Goal: Check status: Check status

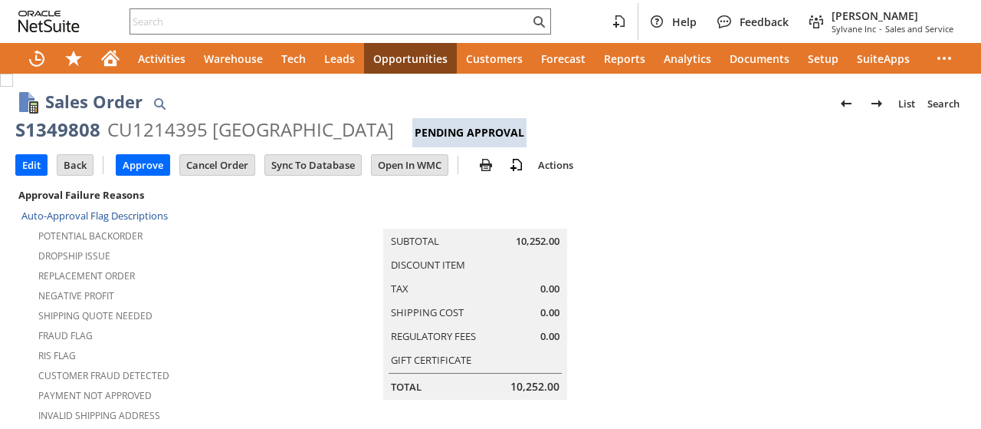
click at [51, 131] on div "S1349808" at bounding box center [57, 129] width 85 height 25
drag, startPoint x: 51, startPoint y: 131, endPoint x: 350, endPoint y: 130, distance: 299.8
click at [350, 130] on div "S1349808 CU1214395 Poudre School District Pending Approval" at bounding box center [490, 132] width 951 height 30
copy div "S1349808 CU1214395 Poudre School District"
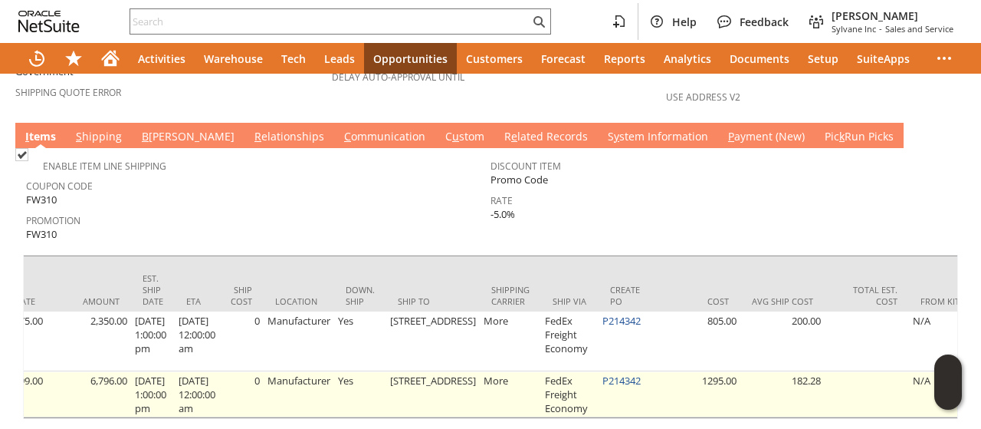
scroll to position [0, 969]
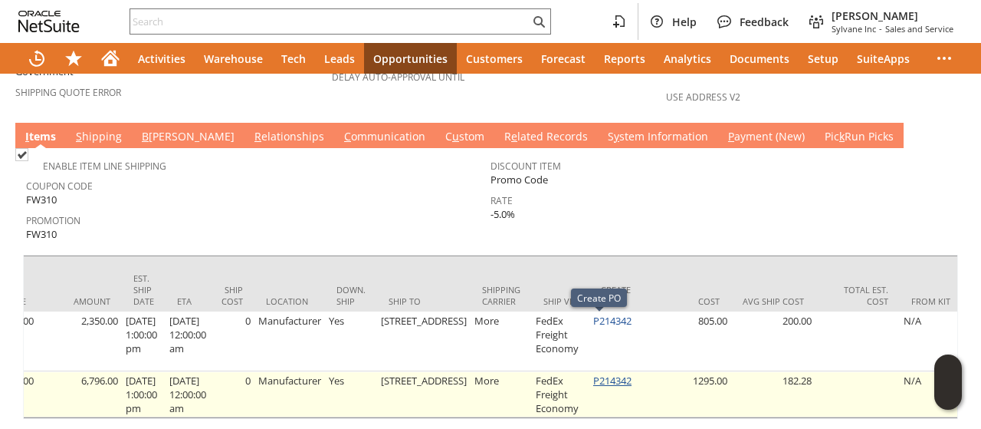
click at [593, 373] on link "P214342" at bounding box center [612, 380] width 38 height 14
